Goal: Task Accomplishment & Management: Use online tool/utility

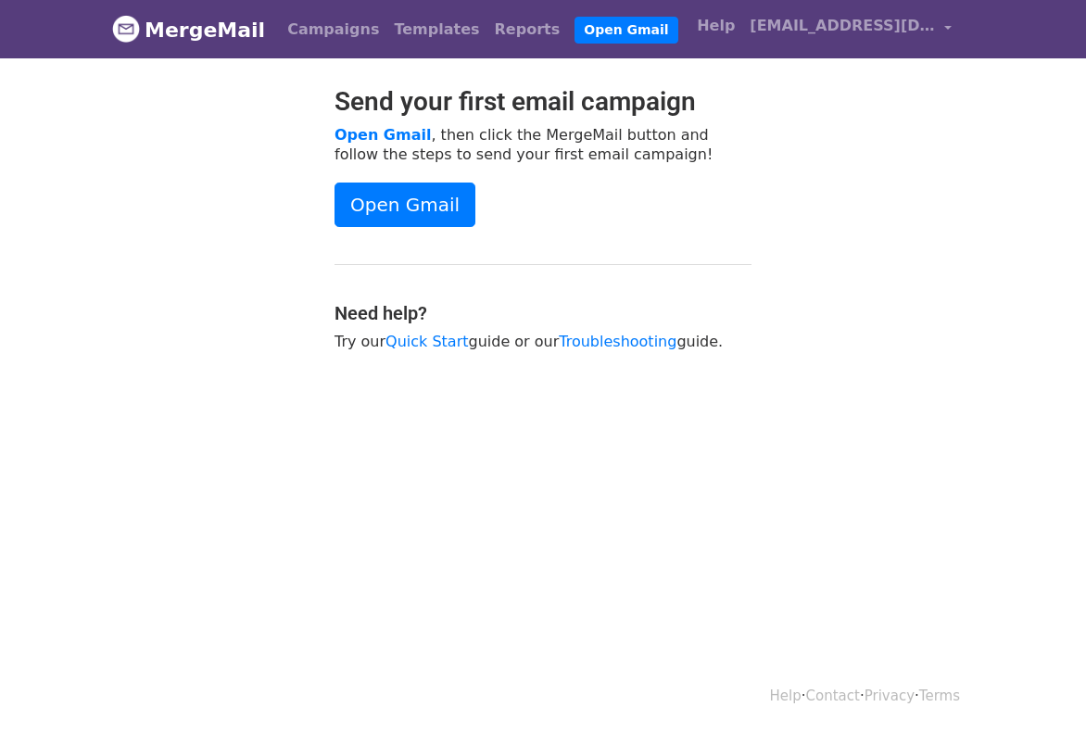
click at [662, 715] on div "Help · Contact · Privacy · Terms" at bounding box center [542, 696] width 889 height 77
click at [1072, 252] on body "MergeMail Campaigns Templates Reports Open Gmail Daily emails left: 43 Help ani…" at bounding box center [543, 222] width 1086 height 444
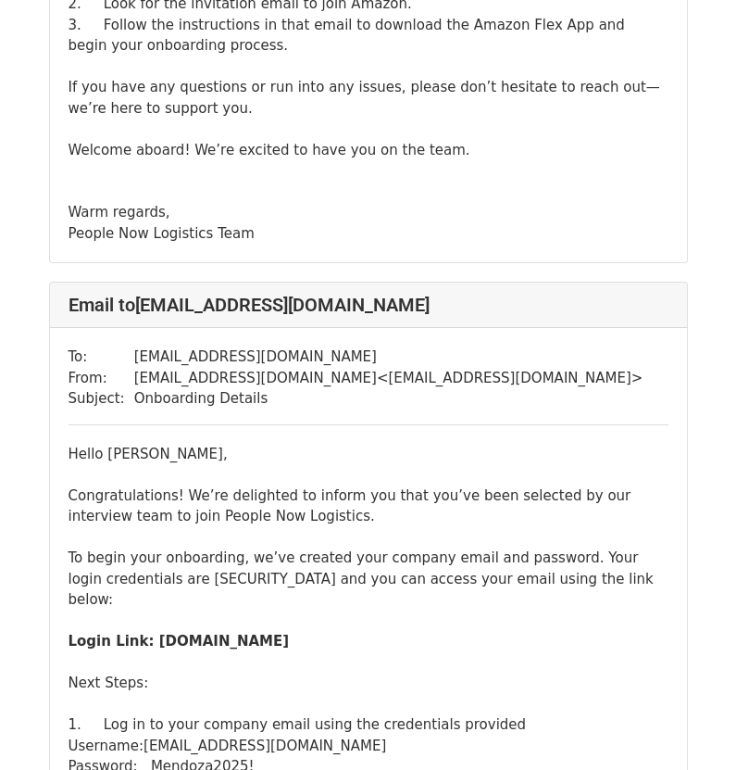
scroll to position [741, 0]
